Goal: Task Accomplishment & Management: Manage account settings

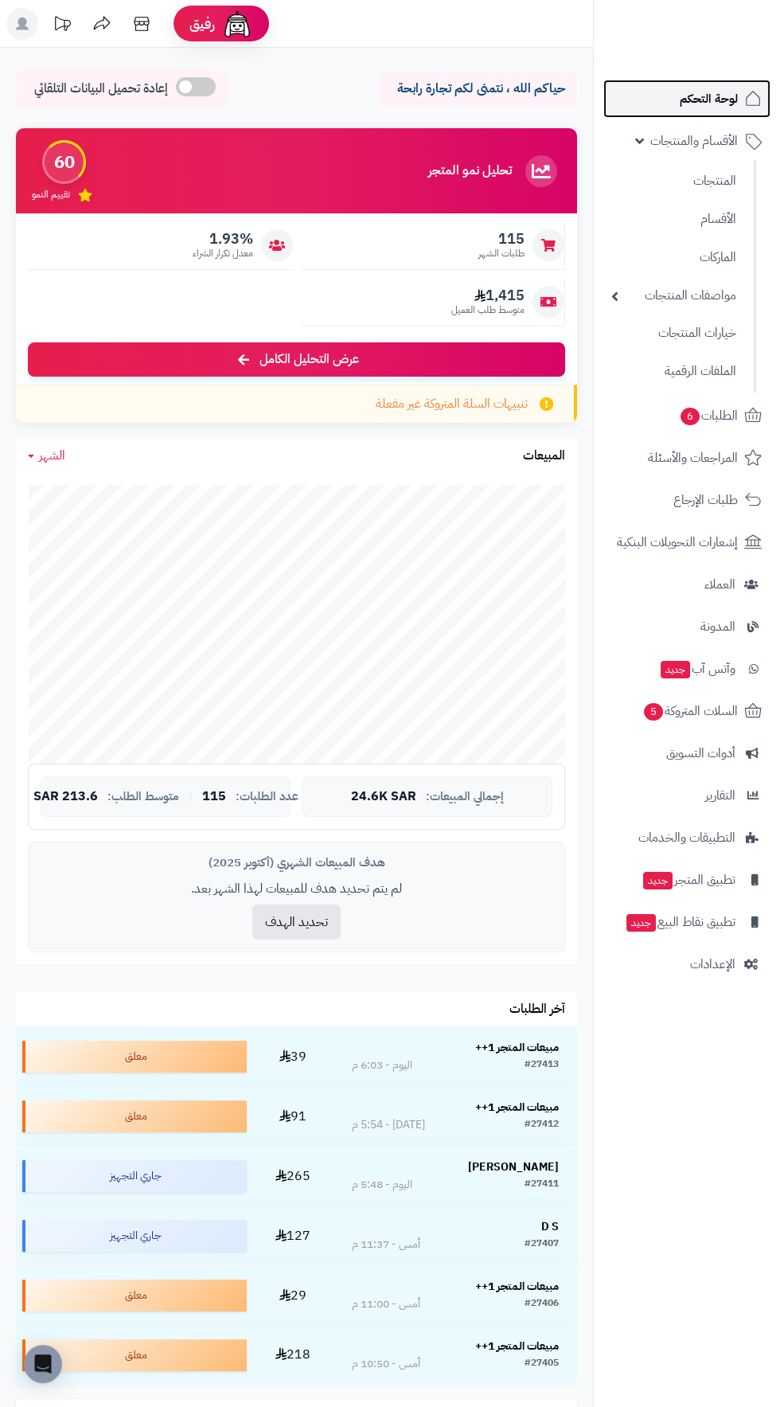
click at [728, 89] on span "لوحة التحكم" at bounding box center [709, 99] width 58 height 22
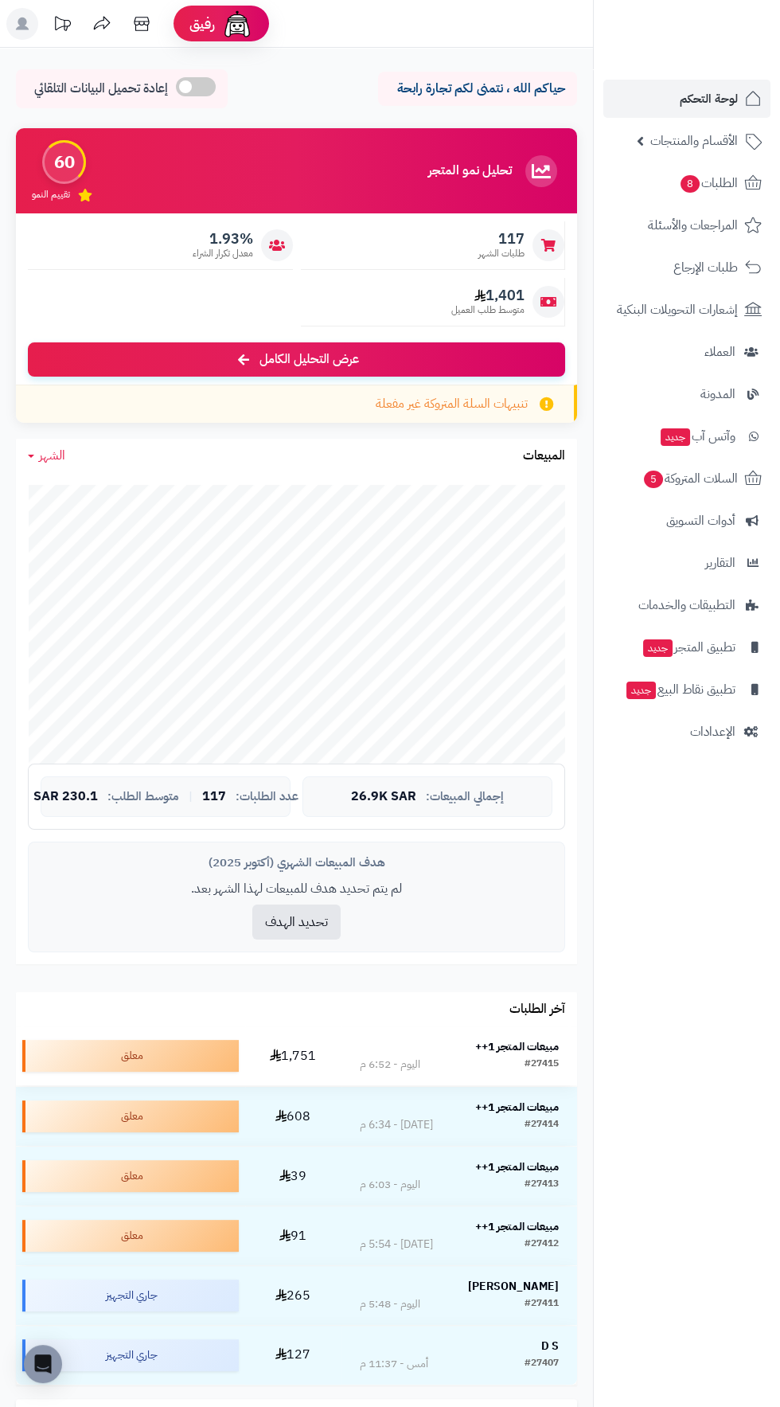
click at [539, 1040] on strong "مبيعات المتجر 1++" at bounding box center [517, 1046] width 84 height 17
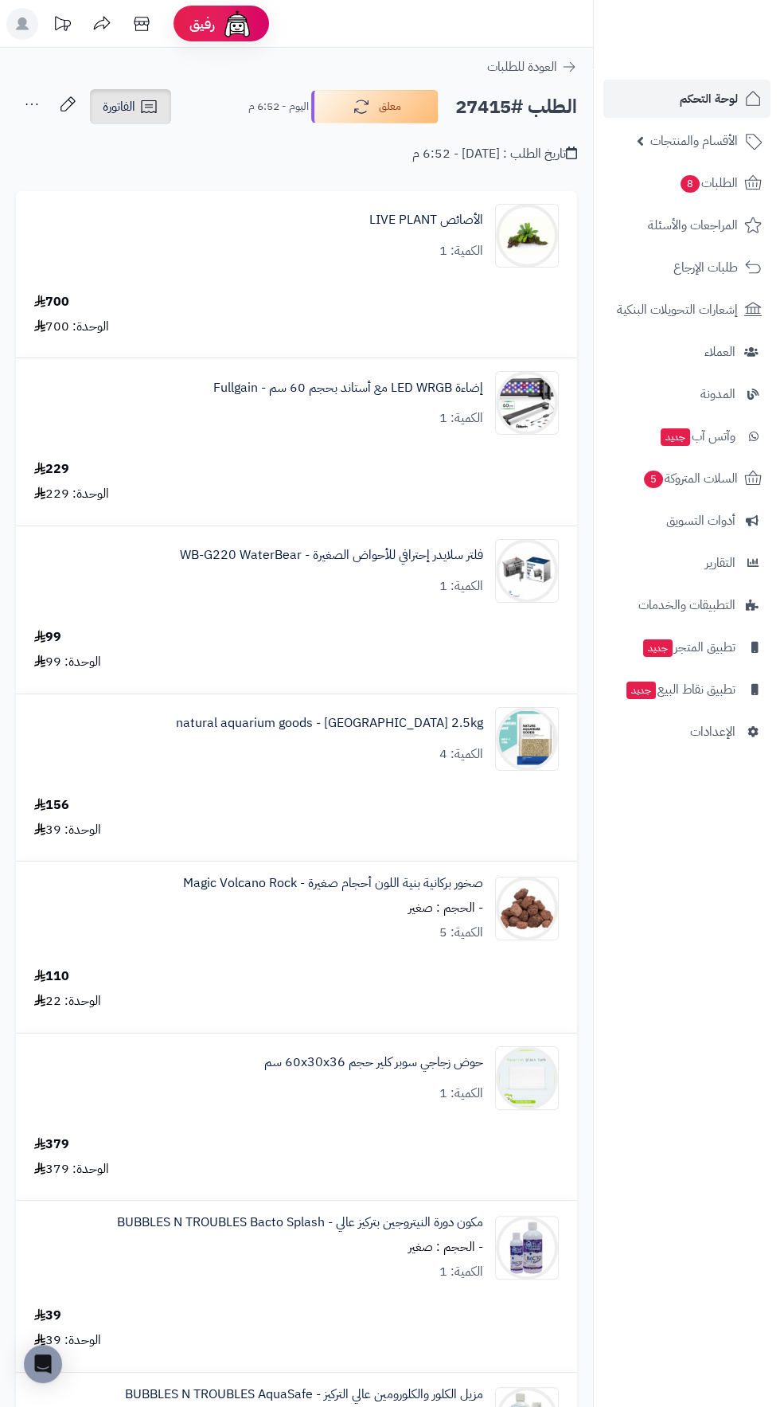
click at [130, 103] on span "الفاتورة" at bounding box center [119, 106] width 33 height 19
click at [146, 129] on ul "طباعة الفاتورة إرسال الفاتورة إلى بريد العميل" at bounding box center [173, 166] width 170 height 80
click at [126, 107] on span "الفاتورة" at bounding box center [119, 106] width 33 height 19
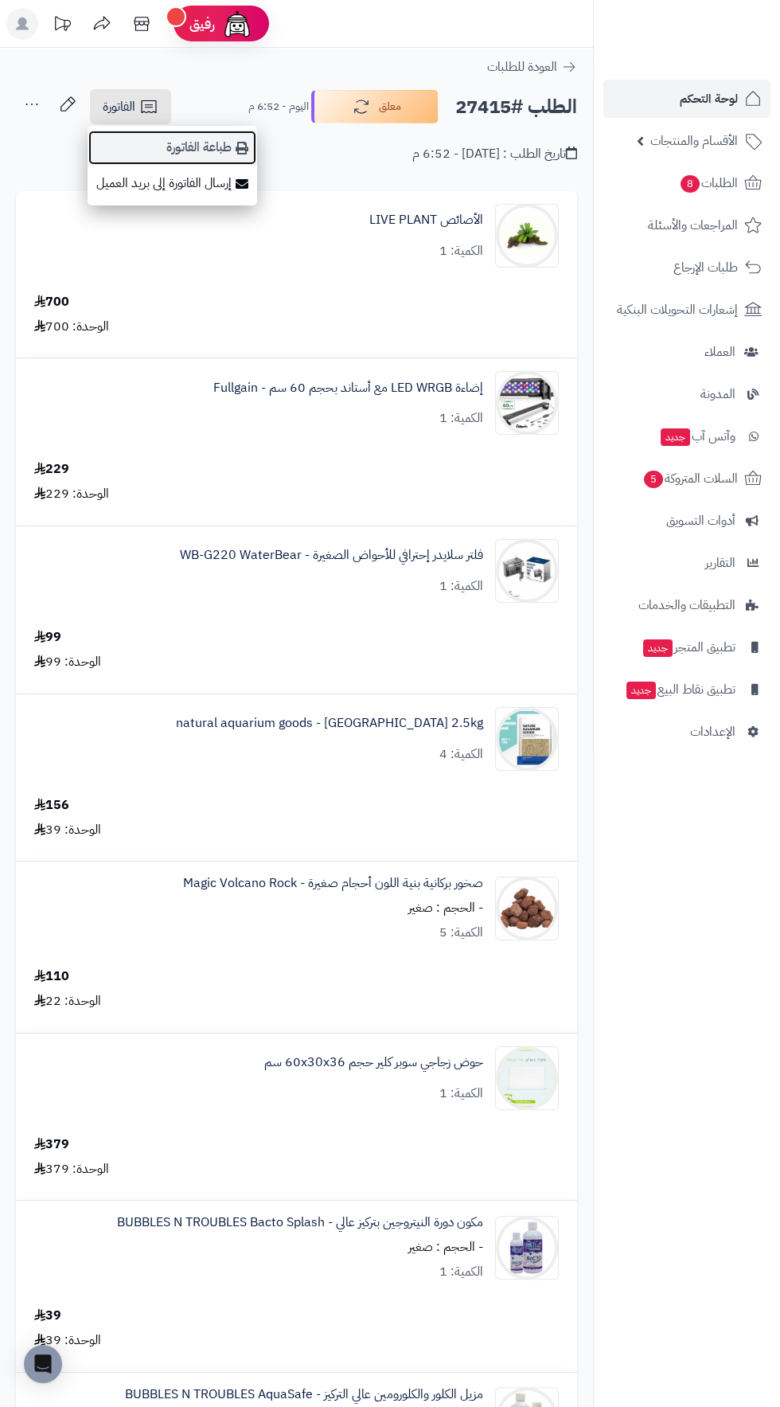
click at [172, 144] on link "طباعة الفاتورة" at bounding box center [173, 148] width 170 height 36
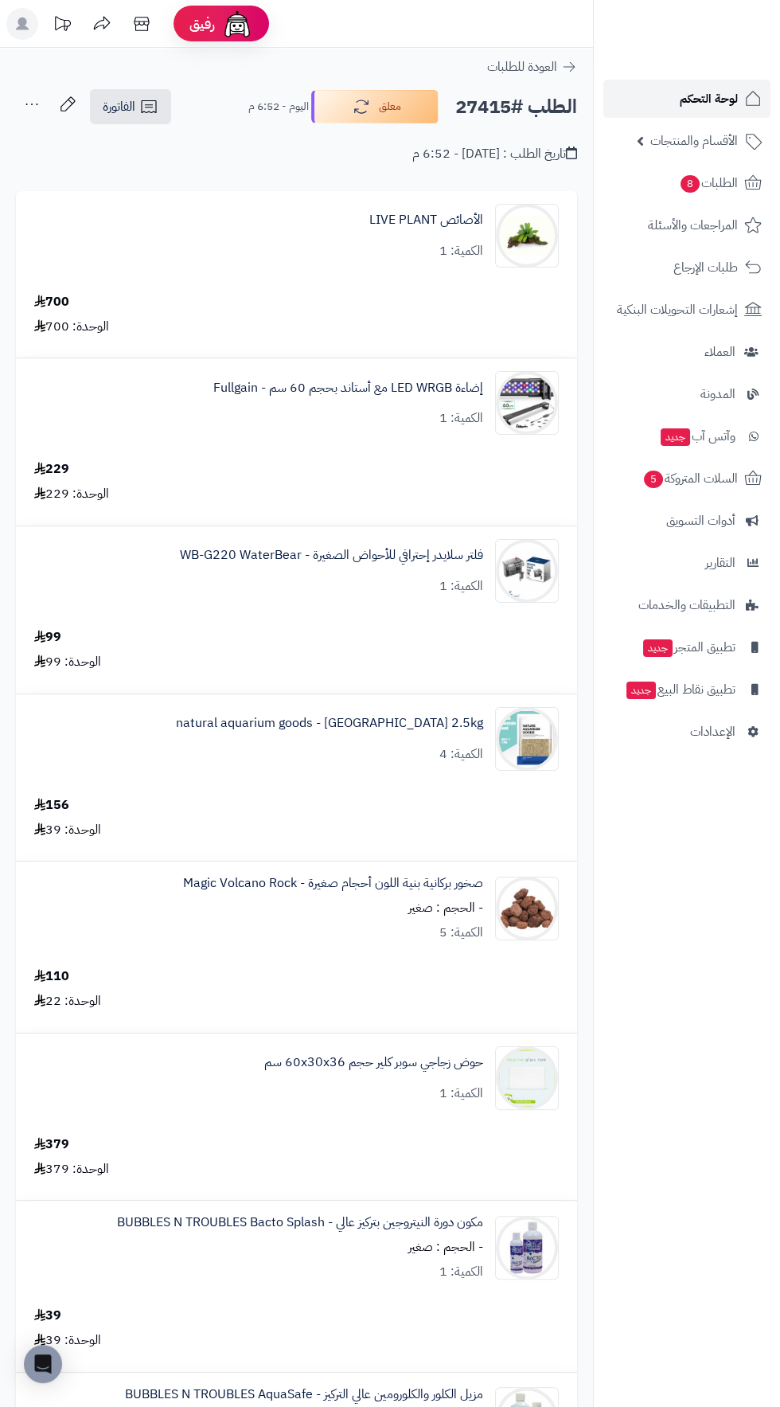
click at [724, 94] on span "لوحة التحكم" at bounding box center [709, 99] width 58 height 22
